Goal: Transaction & Acquisition: Purchase product/service

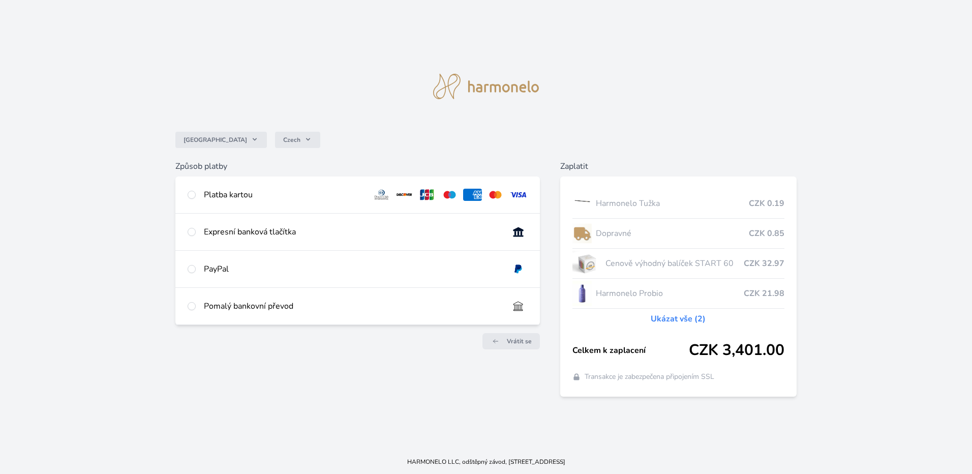
click at [198, 199] on div "Platba kartou" at bounding box center [357, 194] width 364 height 37
radio input "true"
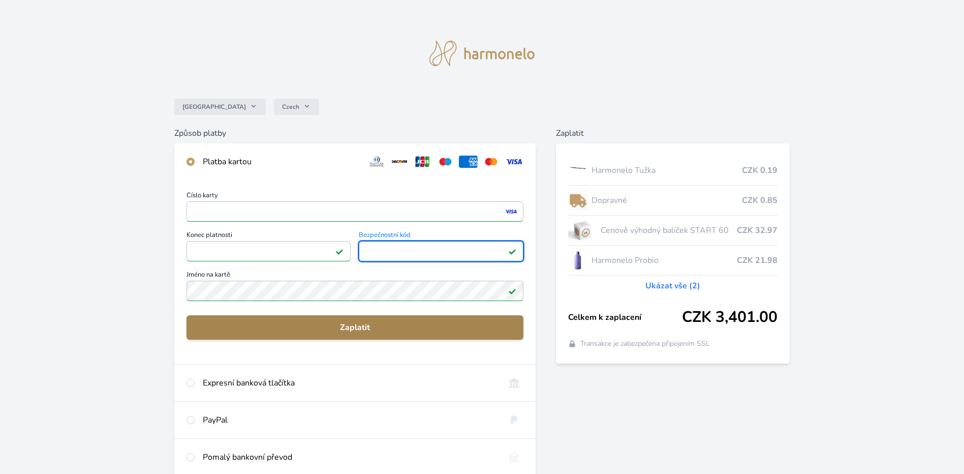
click at [324, 326] on span "Zaplatit" at bounding box center [355, 327] width 321 height 12
